Goal: Complete application form

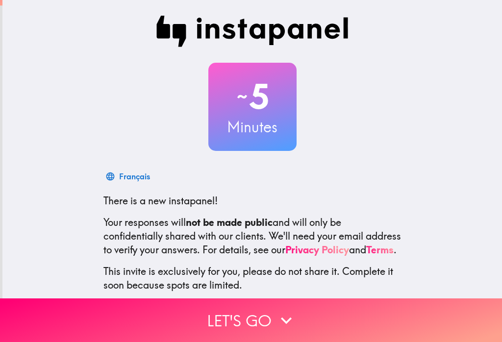
click at [281, 325] on icon "button" at bounding box center [286, 321] width 22 height 22
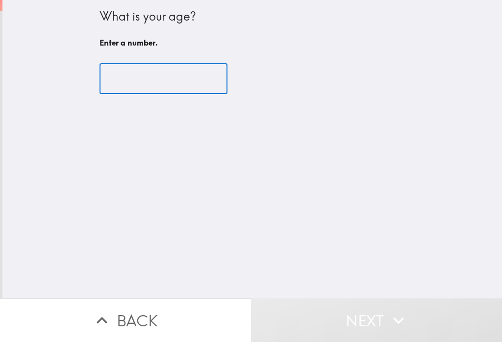
click at [179, 74] on input "number" at bounding box center [163, 79] width 128 height 30
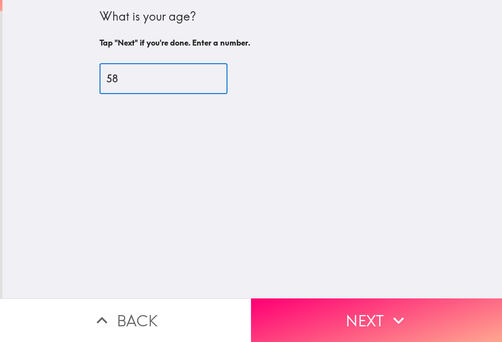
type input "58"
click at [371, 318] on button "Next" at bounding box center [376, 320] width 251 height 44
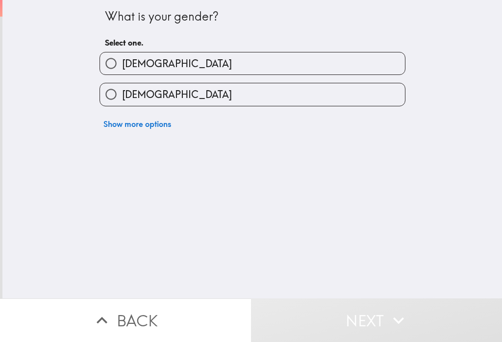
click at [254, 91] on label "[DEMOGRAPHIC_DATA]" at bounding box center [252, 94] width 305 height 22
click at [122, 91] on input "[DEMOGRAPHIC_DATA]" at bounding box center [111, 94] width 22 height 22
radio input "true"
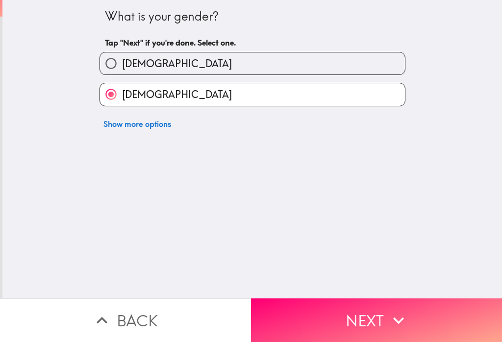
click at [390, 324] on icon "button" at bounding box center [399, 321] width 22 height 22
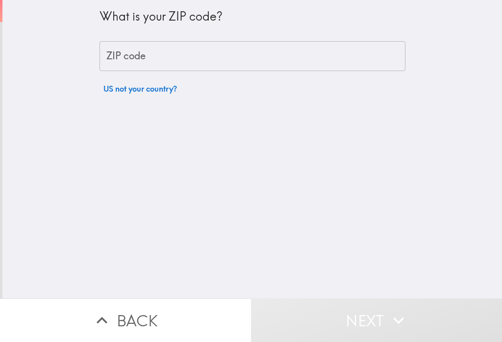
click at [278, 49] on input "ZIP code" at bounding box center [252, 56] width 306 height 30
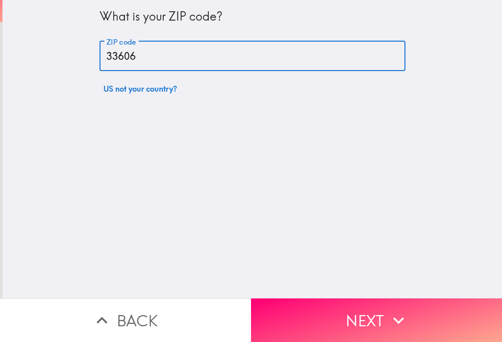
type input "33606"
click at [388, 316] on icon "button" at bounding box center [399, 321] width 22 height 22
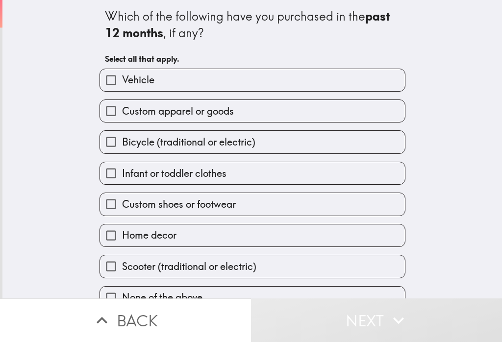
click at [326, 105] on label "Custom apparel or goods" at bounding box center [252, 111] width 305 height 22
click at [122, 105] on input "Custom apparel or goods" at bounding box center [111, 111] width 22 height 22
checkbox input "true"
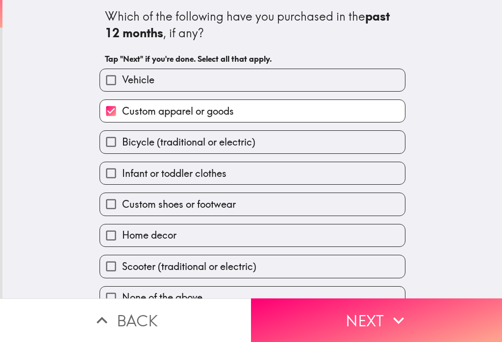
click at [310, 173] on label "Infant or toddler clothes" at bounding box center [252, 173] width 305 height 22
click at [122, 173] on input "Infant or toddler clothes" at bounding box center [111, 173] width 22 height 22
checkbox input "true"
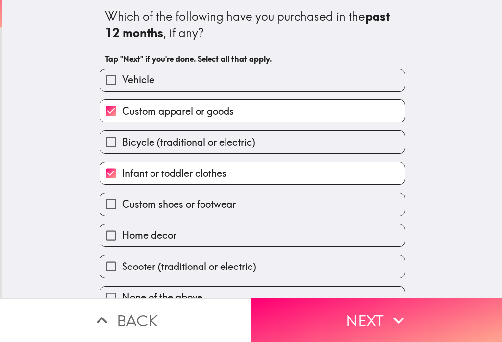
click at [311, 236] on label "Home decor" at bounding box center [252, 235] width 305 height 22
click at [122, 236] on input "Home decor" at bounding box center [111, 235] width 22 height 22
checkbox input "true"
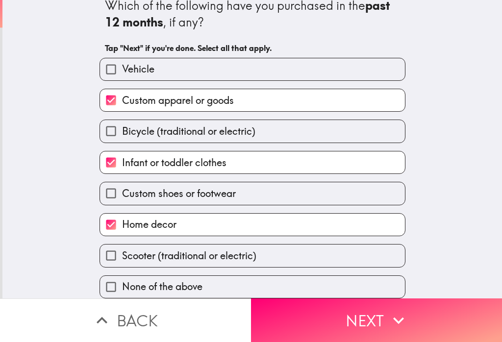
scroll to position [12, 0]
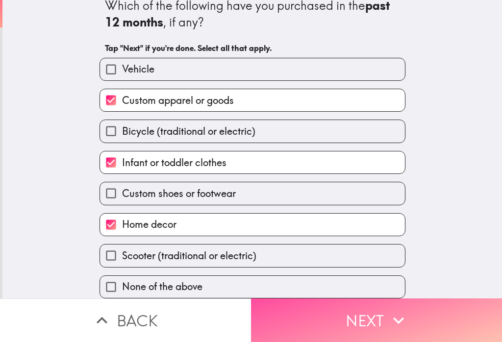
click at [393, 317] on icon "button" at bounding box center [399, 321] width 22 height 22
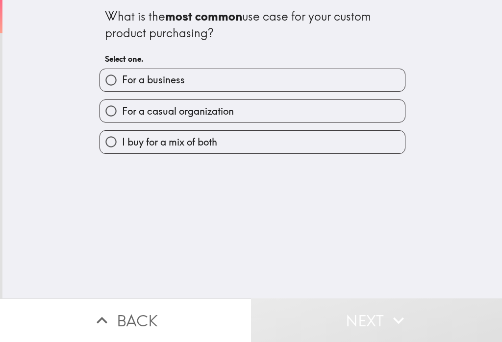
click at [273, 138] on label "I buy for a mix of both" at bounding box center [252, 142] width 305 height 22
click at [122, 138] on input "I buy for a mix of both" at bounding box center [111, 142] width 22 height 22
radio input "true"
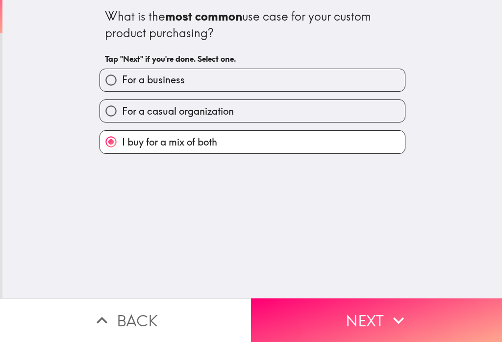
click at [389, 316] on icon "button" at bounding box center [399, 321] width 22 height 22
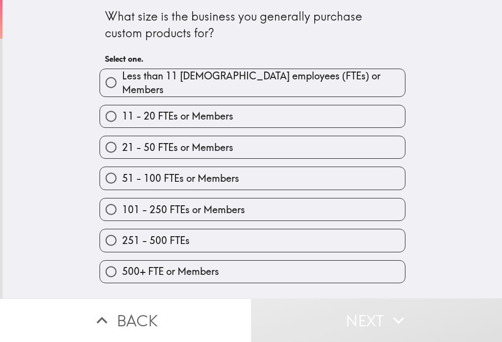
click at [313, 105] on label "11 - 20 FTEs or Members" at bounding box center [252, 116] width 305 height 22
click at [122, 105] on input "11 - 20 FTEs or Members" at bounding box center [111, 116] width 22 height 22
radio input "true"
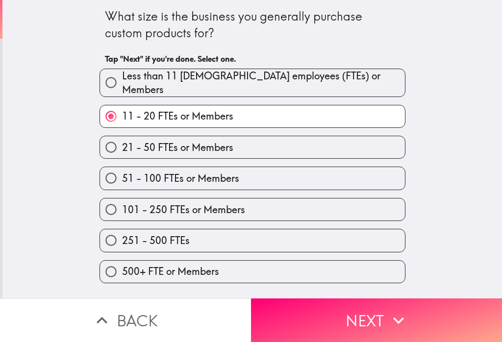
click at [388, 314] on icon "button" at bounding box center [399, 321] width 22 height 22
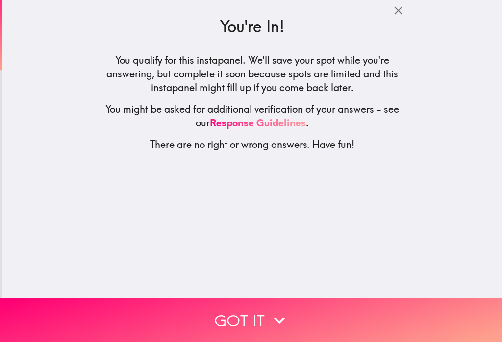
click at [278, 320] on icon "button" at bounding box center [279, 321] width 22 height 22
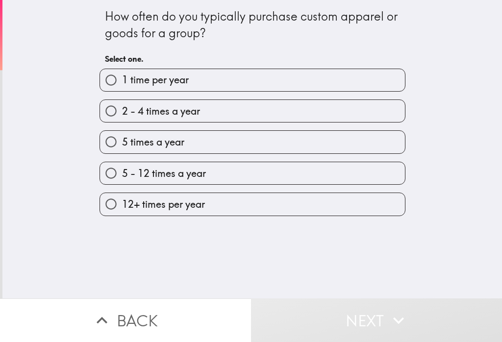
click at [317, 111] on label "2 - 4 times a year" at bounding box center [252, 111] width 305 height 22
click at [122, 111] on input "2 - 4 times a year" at bounding box center [111, 111] width 22 height 22
radio input "true"
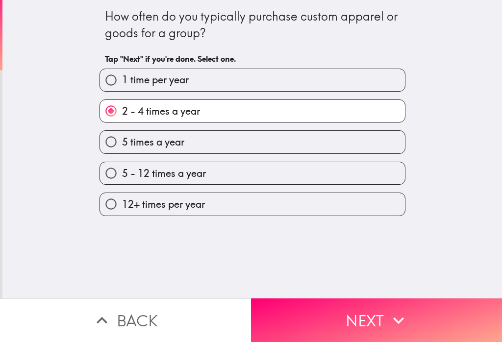
click at [394, 310] on icon "button" at bounding box center [399, 321] width 22 height 22
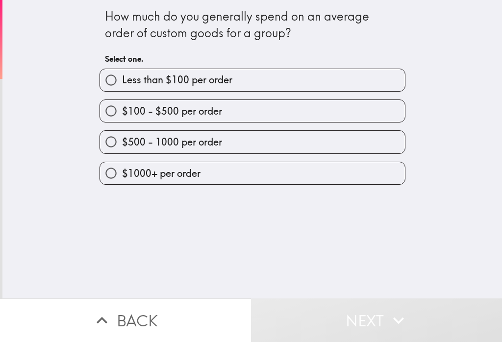
click at [337, 106] on label "$100 - $500 per order" at bounding box center [252, 111] width 305 height 22
click at [122, 106] on input "$100 - $500 per order" at bounding box center [111, 111] width 22 height 22
radio input "true"
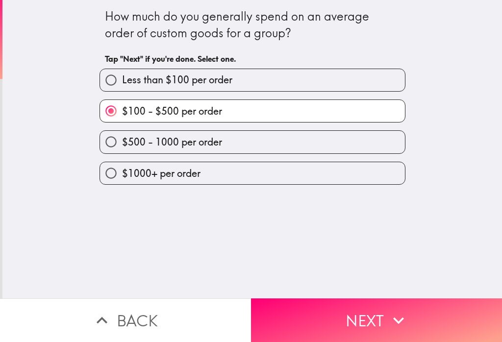
click at [389, 315] on icon "button" at bounding box center [399, 321] width 22 height 22
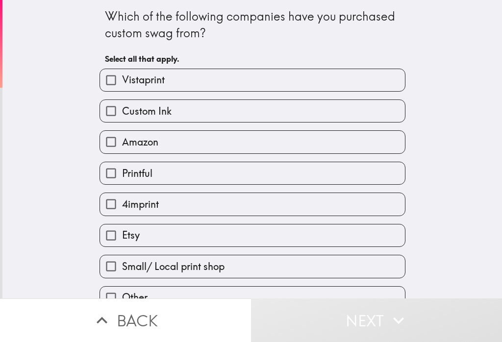
click at [277, 138] on label "Amazon" at bounding box center [252, 142] width 305 height 22
click at [122, 138] on input "Amazon" at bounding box center [111, 142] width 22 height 22
checkbox input "true"
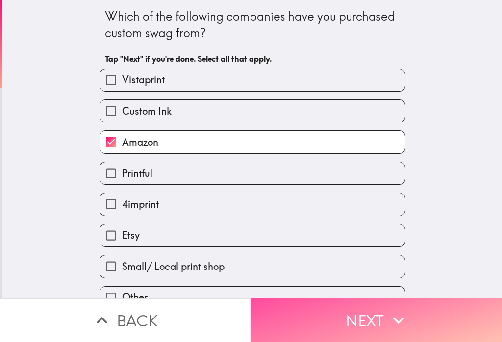
click at [394, 323] on icon "button" at bounding box center [399, 321] width 22 height 22
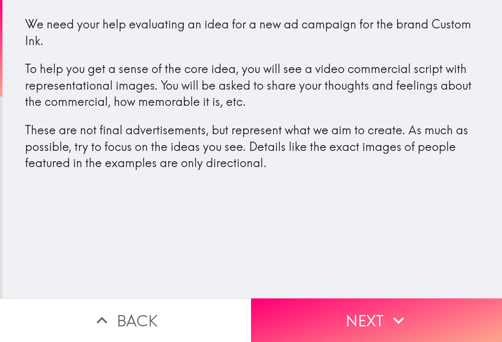
click at [386, 321] on button "Next" at bounding box center [376, 320] width 251 height 44
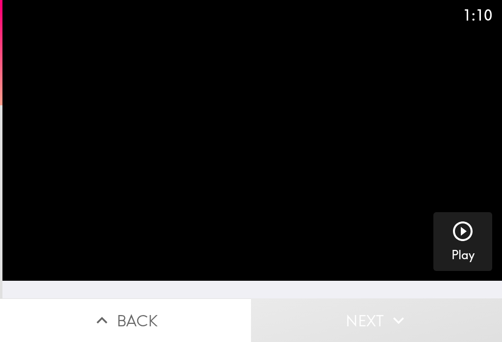
click at [462, 230] on icon "button" at bounding box center [463, 231] width 20 height 20
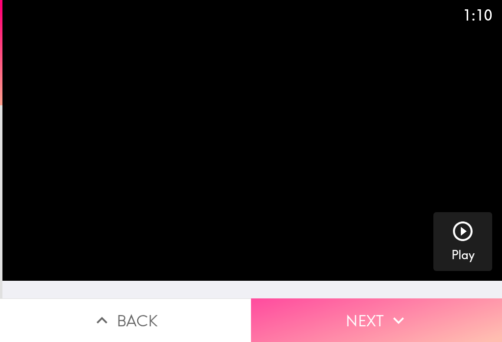
click at [399, 317] on icon "button" at bounding box center [399, 321] width 22 height 22
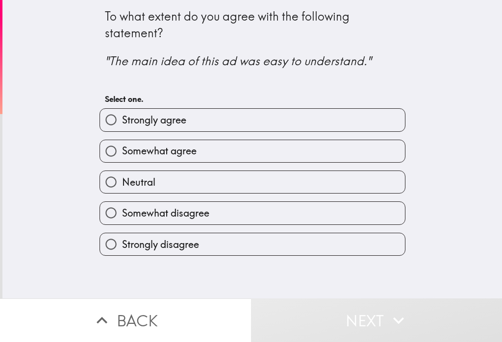
click at [292, 148] on label "Somewhat agree" at bounding box center [252, 151] width 305 height 22
click at [122, 148] on input "Somewhat agree" at bounding box center [111, 151] width 22 height 22
radio input "true"
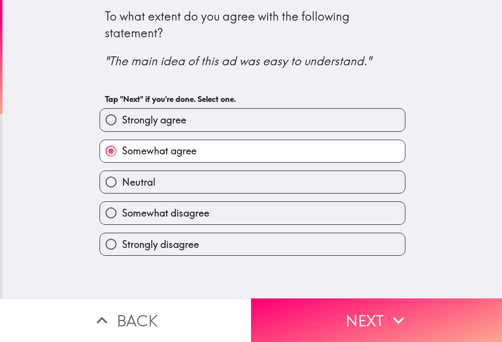
click at [388, 316] on icon "button" at bounding box center [399, 321] width 22 height 22
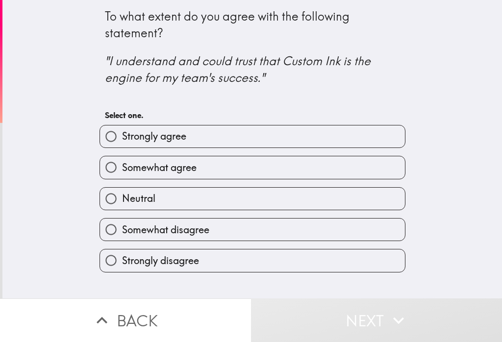
click at [303, 162] on label "Somewhat agree" at bounding box center [252, 167] width 305 height 22
click at [122, 162] on input "Somewhat agree" at bounding box center [111, 167] width 22 height 22
radio input "true"
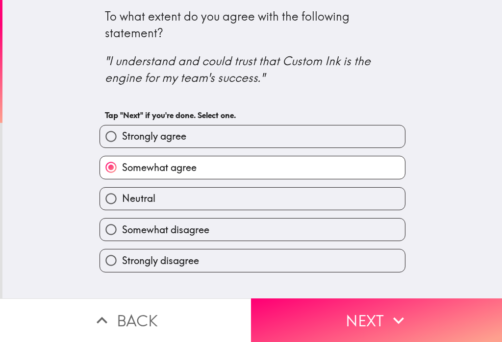
click at [396, 316] on icon "button" at bounding box center [399, 321] width 22 height 22
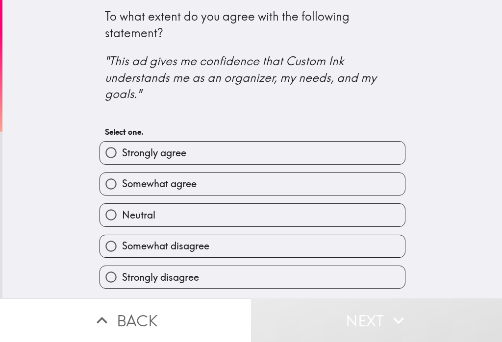
click at [321, 173] on label "Somewhat agree" at bounding box center [252, 184] width 305 height 22
click at [122, 173] on input "Somewhat agree" at bounding box center [111, 184] width 22 height 22
radio input "true"
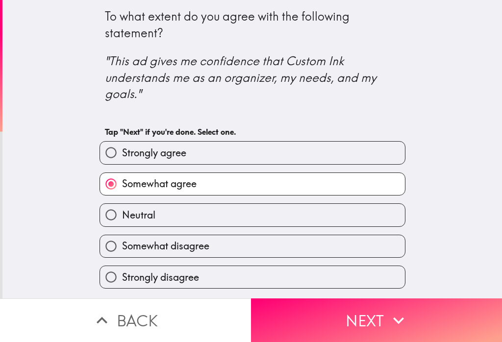
click at [391, 314] on icon "button" at bounding box center [399, 321] width 22 height 22
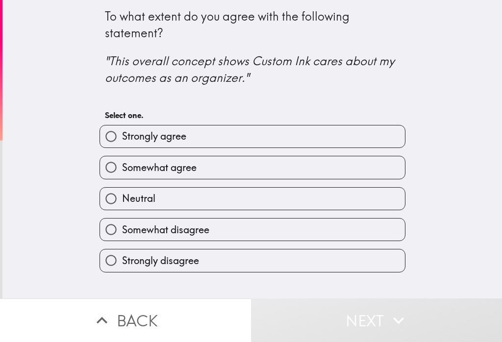
click at [334, 156] on label "Somewhat agree" at bounding box center [252, 167] width 305 height 22
click at [122, 156] on input "Somewhat agree" at bounding box center [111, 167] width 22 height 22
radio input "true"
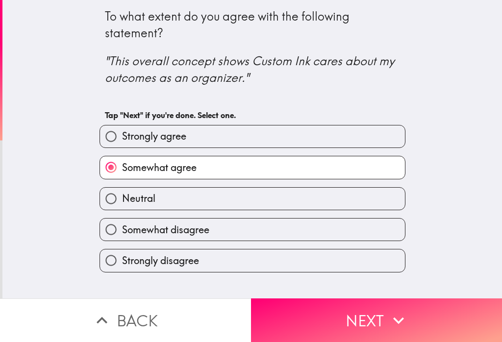
click at [398, 321] on icon "button" at bounding box center [398, 320] width 11 height 7
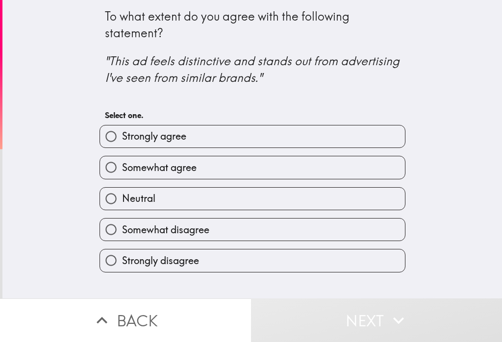
click at [336, 166] on label "Somewhat agree" at bounding box center [252, 167] width 305 height 22
click at [122, 166] on input "Somewhat agree" at bounding box center [111, 167] width 22 height 22
radio input "true"
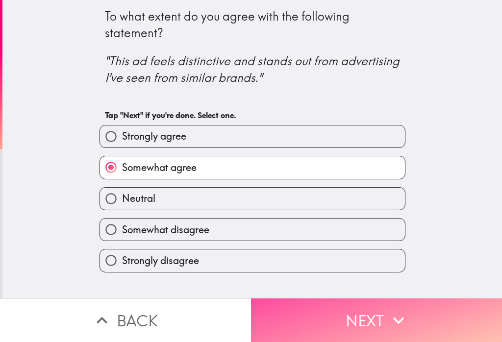
click at [389, 317] on icon "button" at bounding box center [399, 321] width 22 height 22
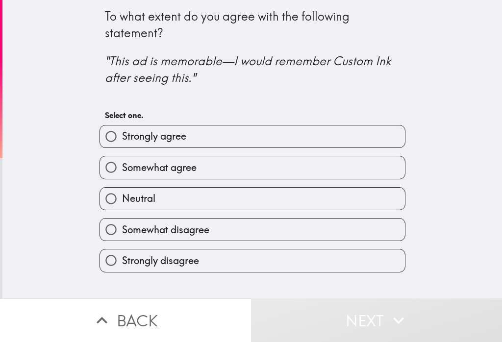
click at [344, 226] on label "Somewhat disagree" at bounding box center [252, 229] width 305 height 22
click at [122, 226] on input "Somewhat disagree" at bounding box center [111, 229] width 22 height 22
radio input "true"
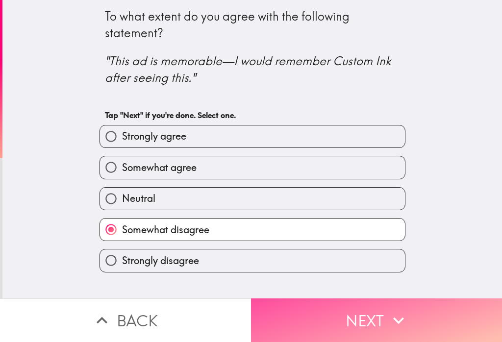
click at [398, 318] on icon "button" at bounding box center [399, 321] width 22 height 22
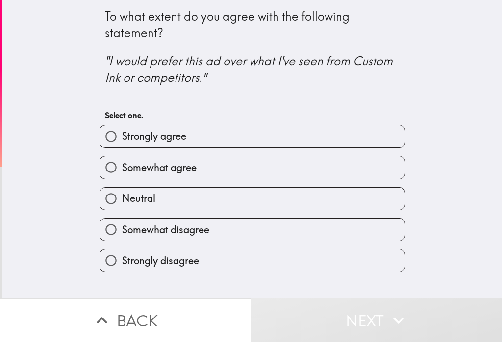
click at [345, 203] on label "Neutral" at bounding box center [252, 199] width 305 height 22
click at [122, 203] on input "Neutral" at bounding box center [111, 199] width 22 height 22
radio input "true"
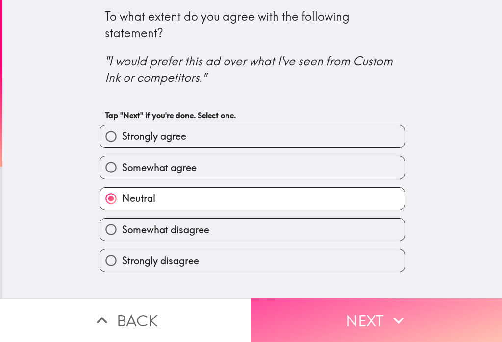
click at [395, 315] on icon "button" at bounding box center [399, 321] width 22 height 22
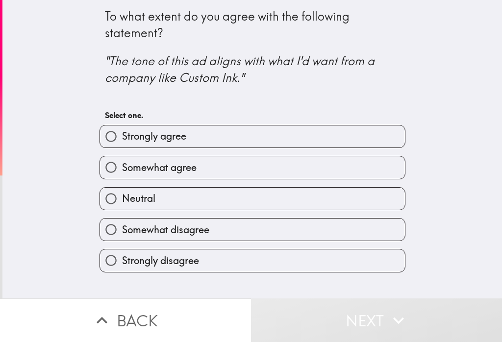
click at [337, 199] on label "Neutral" at bounding box center [252, 199] width 305 height 22
click at [122, 199] on input "Neutral" at bounding box center [111, 199] width 22 height 22
radio input "true"
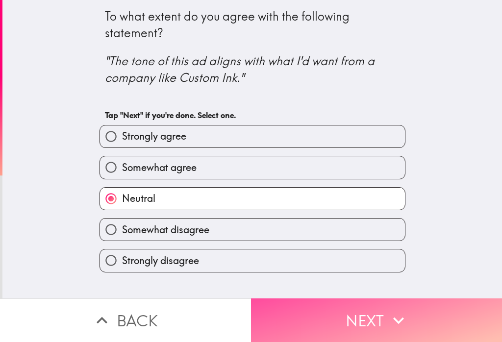
click at [391, 315] on icon "button" at bounding box center [399, 321] width 22 height 22
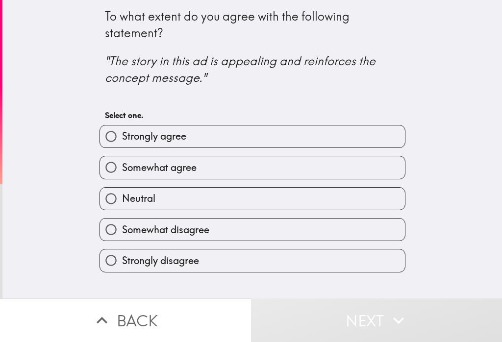
click at [340, 197] on label "Neutral" at bounding box center [252, 199] width 305 height 22
click at [122, 197] on input "Neutral" at bounding box center [111, 199] width 22 height 22
radio input "true"
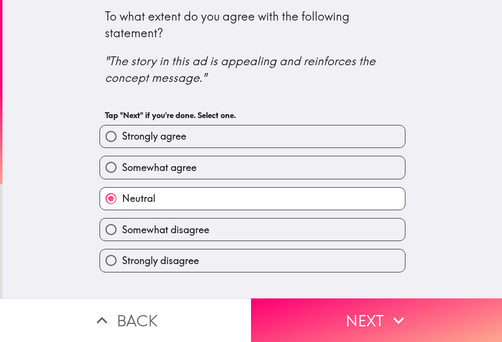
click at [393, 316] on icon "button" at bounding box center [399, 321] width 22 height 22
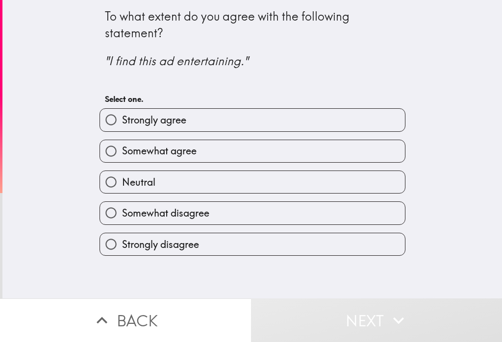
click at [346, 241] on label "Strongly disagree" at bounding box center [252, 244] width 305 height 22
click at [122, 241] on input "Strongly disagree" at bounding box center [111, 244] width 22 height 22
radio input "true"
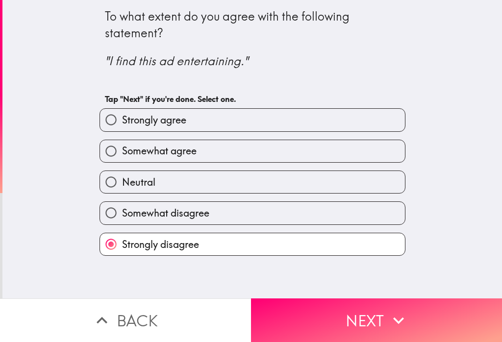
click at [396, 316] on icon "button" at bounding box center [399, 321] width 22 height 22
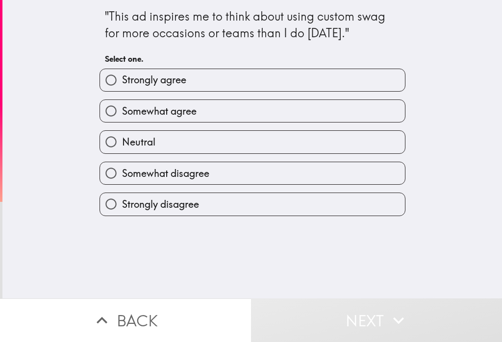
click at [358, 197] on label "Strongly disagree" at bounding box center [252, 204] width 305 height 22
click at [122, 197] on input "Strongly disagree" at bounding box center [111, 204] width 22 height 22
radio input "true"
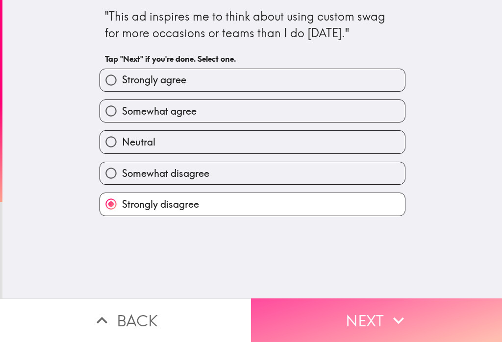
click at [397, 313] on icon "button" at bounding box center [399, 321] width 22 height 22
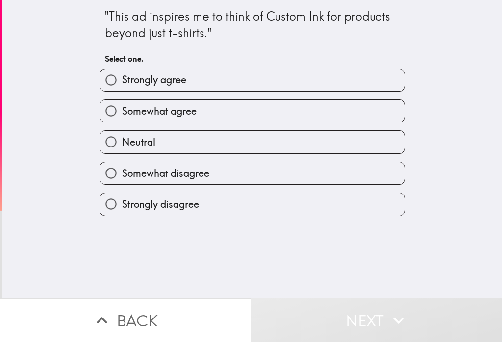
click at [339, 113] on label "Somewhat agree" at bounding box center [252, 111] width 305 height 22
click at [122, 113] on input "Somewhat agree" at bounding box center [111, 111] width 22 height 22
radio input "true"
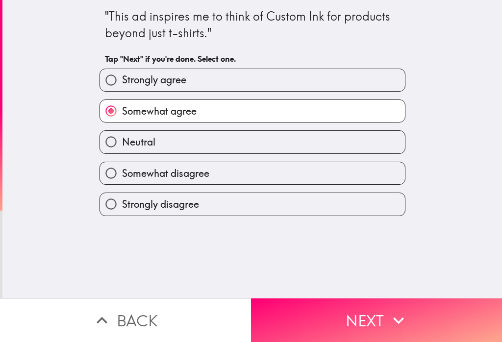
click at [397, 316] on icon "button" at bounding box center [399, 321] width 22 height 22
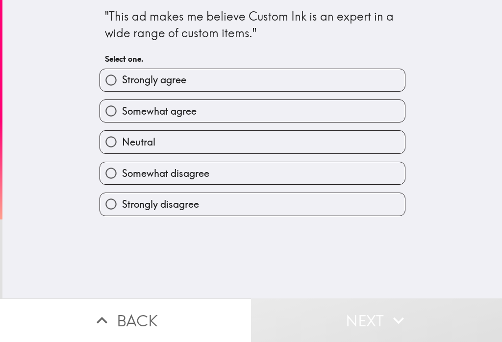
click at [338, 146] on label "Neutral" at bounding box center [252, 142] width 305 height 22
click at [122, 146] on input "Neutral" at bounding box center [111, 142] width 22 height 22
radio input "true"
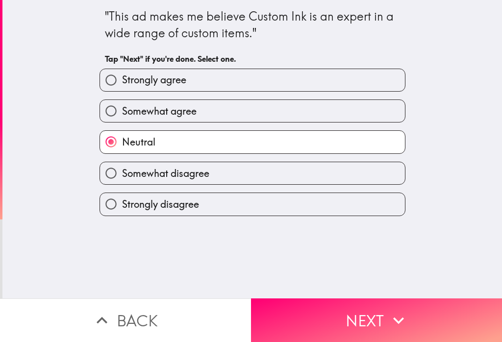
click at [390, 315] on icon "button" at bounding box center [399, 321] width 22 height 22
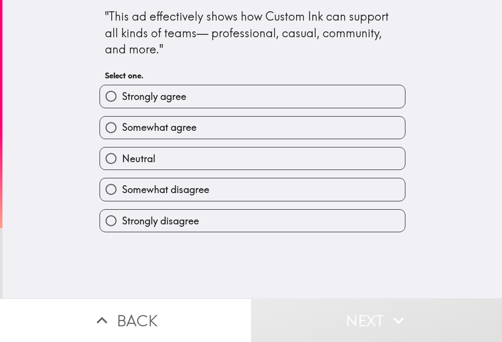
click at [356, 127] on label "Somewhat agree" at bounding box center [252, 128] width 305 height 22
click at [122, 127] on input "Somewhat agree" at bounding box center [111, 128] width 22 height 22
radio input "true"
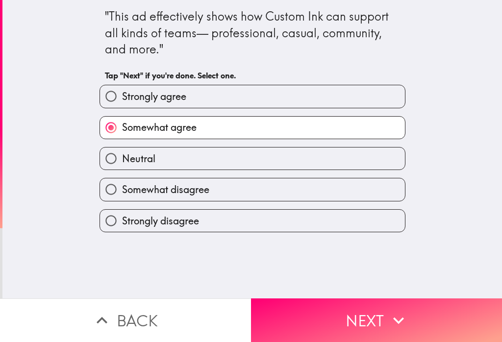
click at [396, 315] on icon "button" at bounding box center [399, 321] width 22 height 22
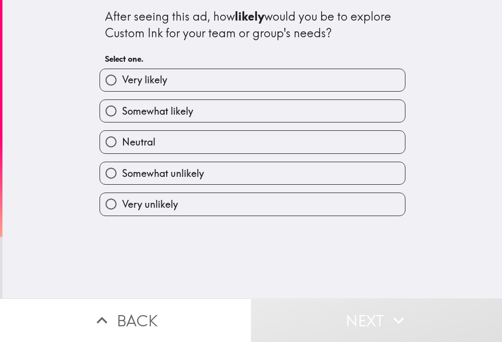
click at [357, 139] on label "Neutral" at bounding box center [252, 142] width 305 height 22
click at [122, 139] on input "Neutral" at bounding box center [111, 142] width 22 height 22
radio input "true"
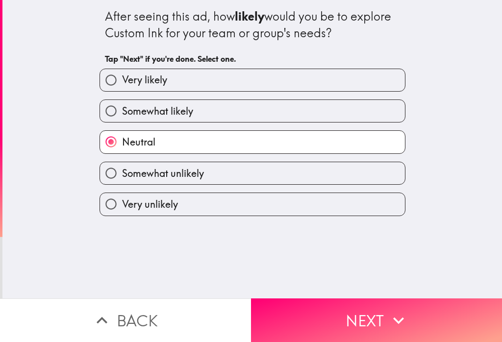
click at [400, 316] on icon "button" at bounding box center [399, 321] width 22 height 22
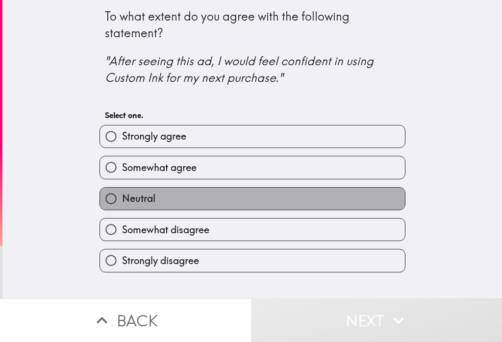
click at [352, 195] on label "Neutral" at bounding box center [252, 199] width 305 height 22
click at [122, 195] on input "Neutral" at bounding box center [111, 199] width 22 height 22
radio input "true"
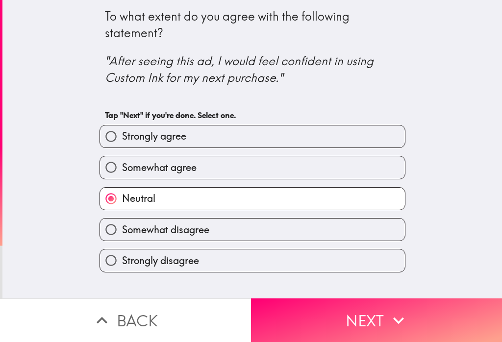
click at [400, 316] on icon "button" at bounding box center [399, 321] width 22 height 22
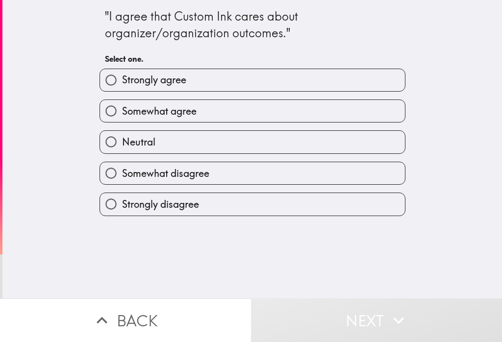
click at [370, 140] on label "Neutral" at bounding box center [252, 142] width 305 height 22
click at [122, 140] on input "Neutral" at bounding box center [111, 142] width 22 height 22
radio input "true"
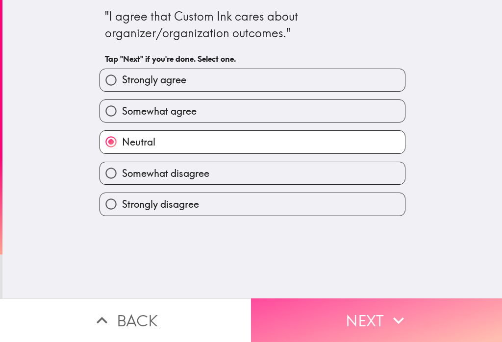
click at [394, 315] on icon "button" at bounding box center [399, 321] width 22 height 22
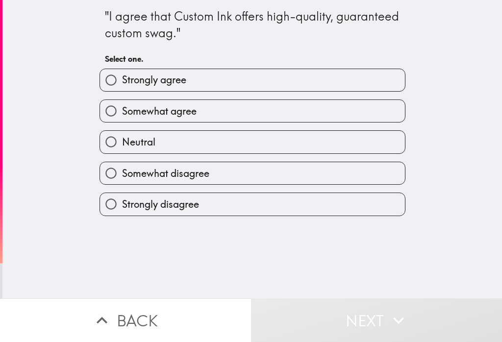
click at [351, 138] on label "Neutral" at bounding box center [252, 142] width 305 height 22
click at [122, 138] on input "Neutral" at bounding box center [111, 142] width 22 height 22
radio input "true"
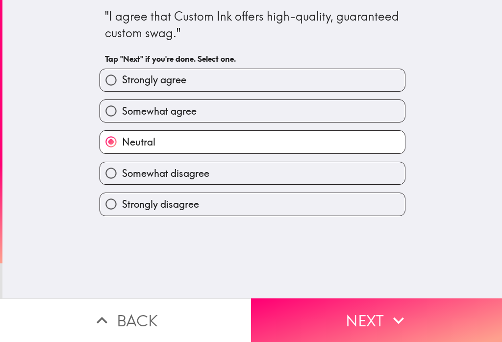
click at [400, 315] on icon "button" at bounding box center [399, 321] width 22 height 22
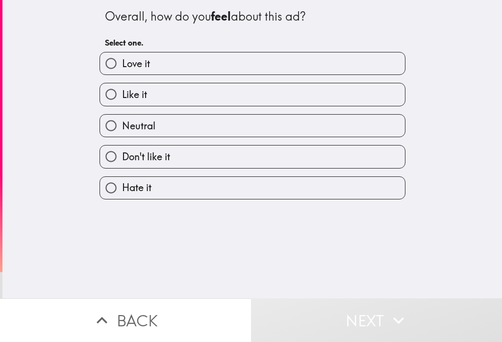
click at [344, 157] on label "Don't like it" at bounding box center [252, 157] width 305 height 22
click at [122, 157] on input "Don't like it" at bounding box center [111, 157] width 22 height 22
radio input "true"
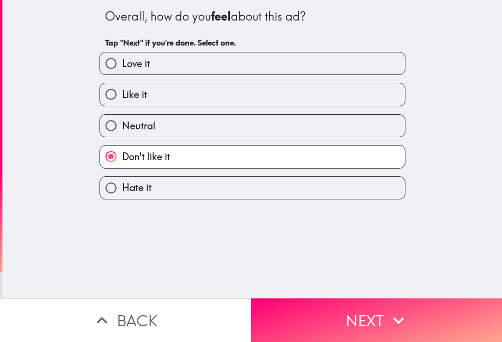
click at [395, 315] on icon "button" at bounding box center [399, 321] width 22 height 22
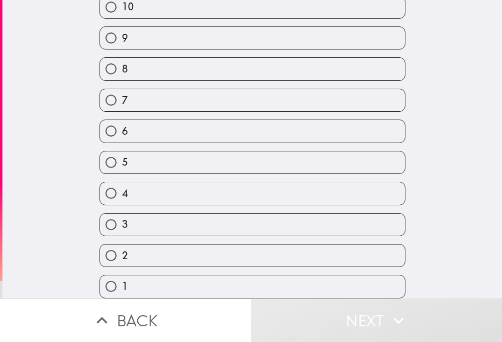
scroll to position [75, 0]
click at [314, 194] on label "4" at bounding box center [252, 193] width 305 height 22
click at [122, 194] on input "4" at bounding box center [111, 193] width 22 height 22
radio input "true"
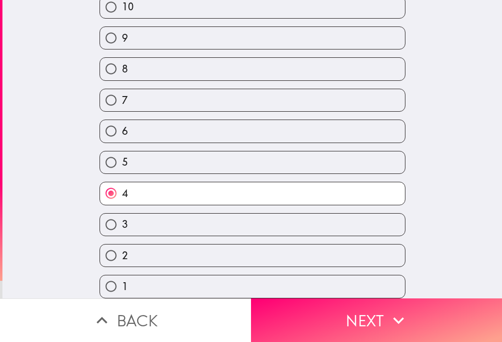
click at [394, 319] on icon "button" at bounding box center [398, 320] width 11 height 7
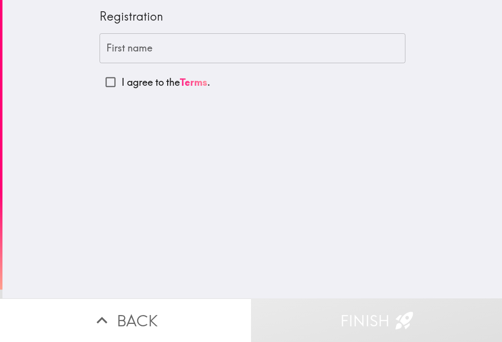
click at [288, 44] on input "First name" at bounding box center [252, 48] width 306 height 30
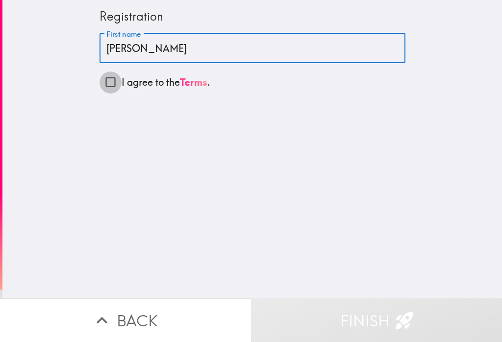
type input "[PERSON_NAME]"
click at [113, 82] on input "I agree to the Terms ." at bounding box center [110, 82] width 22 height 22
checkbox input "true"
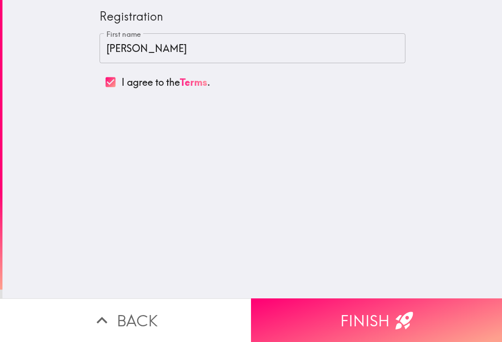
click at [387, 319] on button "Finish" at bounding box center [376, 320] width 251 height 44
